Goal: Information Seeking & Learning: Understand process/instructions

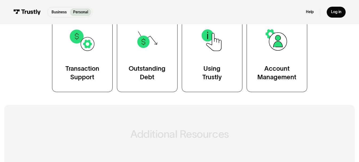
scroll to position [133, 0]
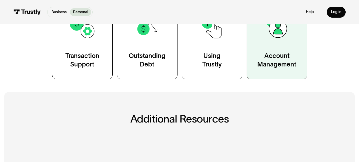
click at [286, 46] on link "Account Management" at bounding box center [276, 41] width 61 height 76
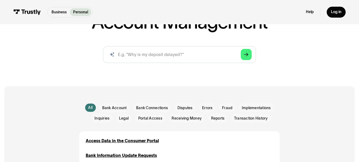
scroll to position [80, 0]
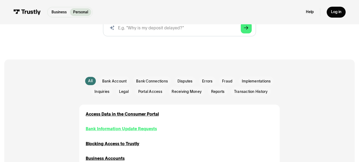
click at [150, 130] on div "Bank Information Update Requests" at bounding box center [121, 129] width 71 height 6
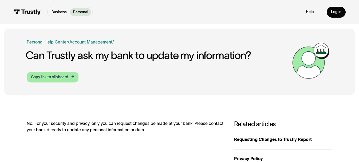
click at [65, 74] on div "Copy link to clipboard" at bounding box center [49, 77] width 37 height 6
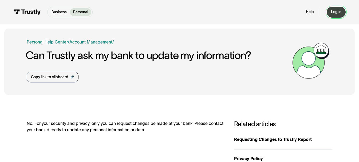
click at [338, 12] on div "Log in" at bounding box center [336, 12] width 10 height 5
